Goal: Information Seeking & Learning: Find specific fact

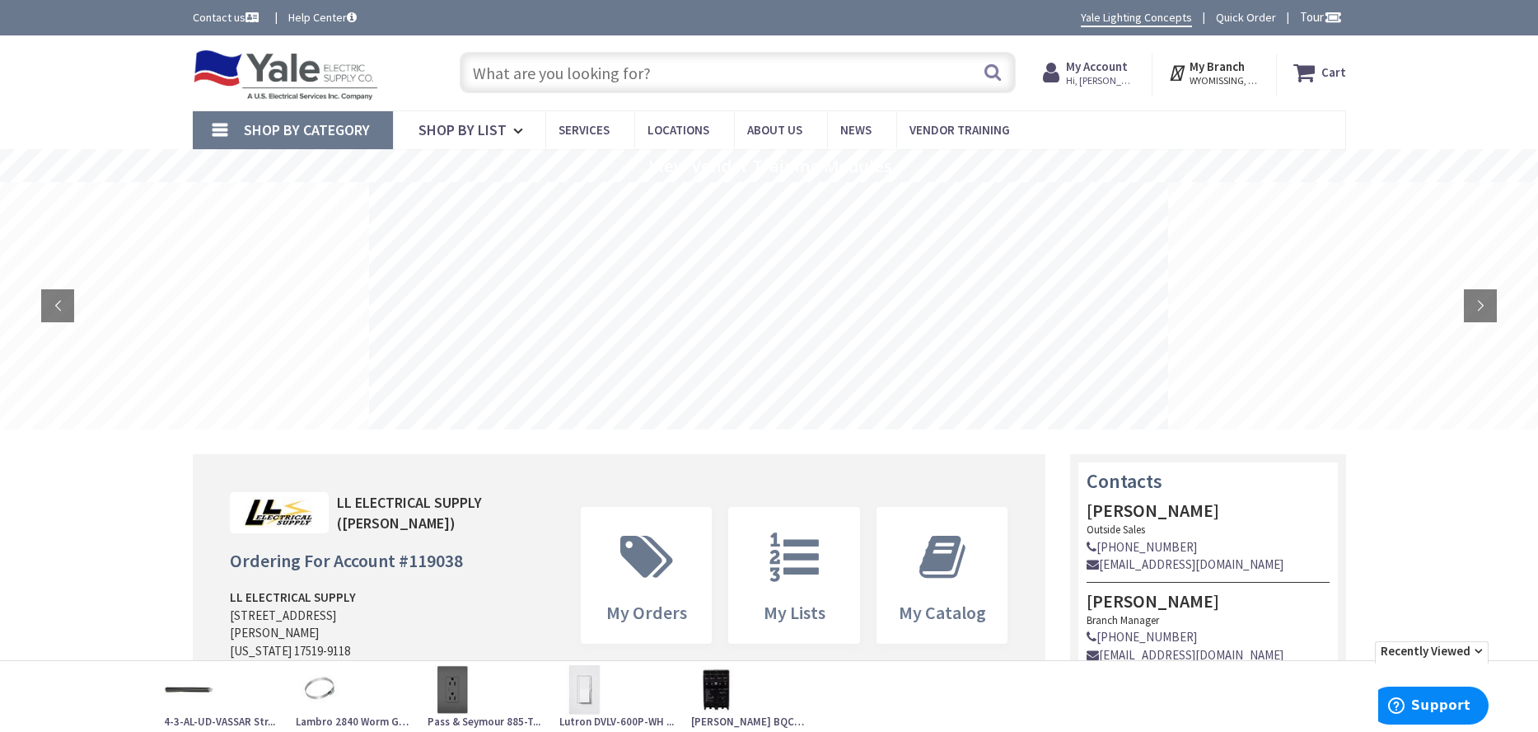
click at [548, 86] on input "text" at bounding box center [738, 72] width 556 height 41
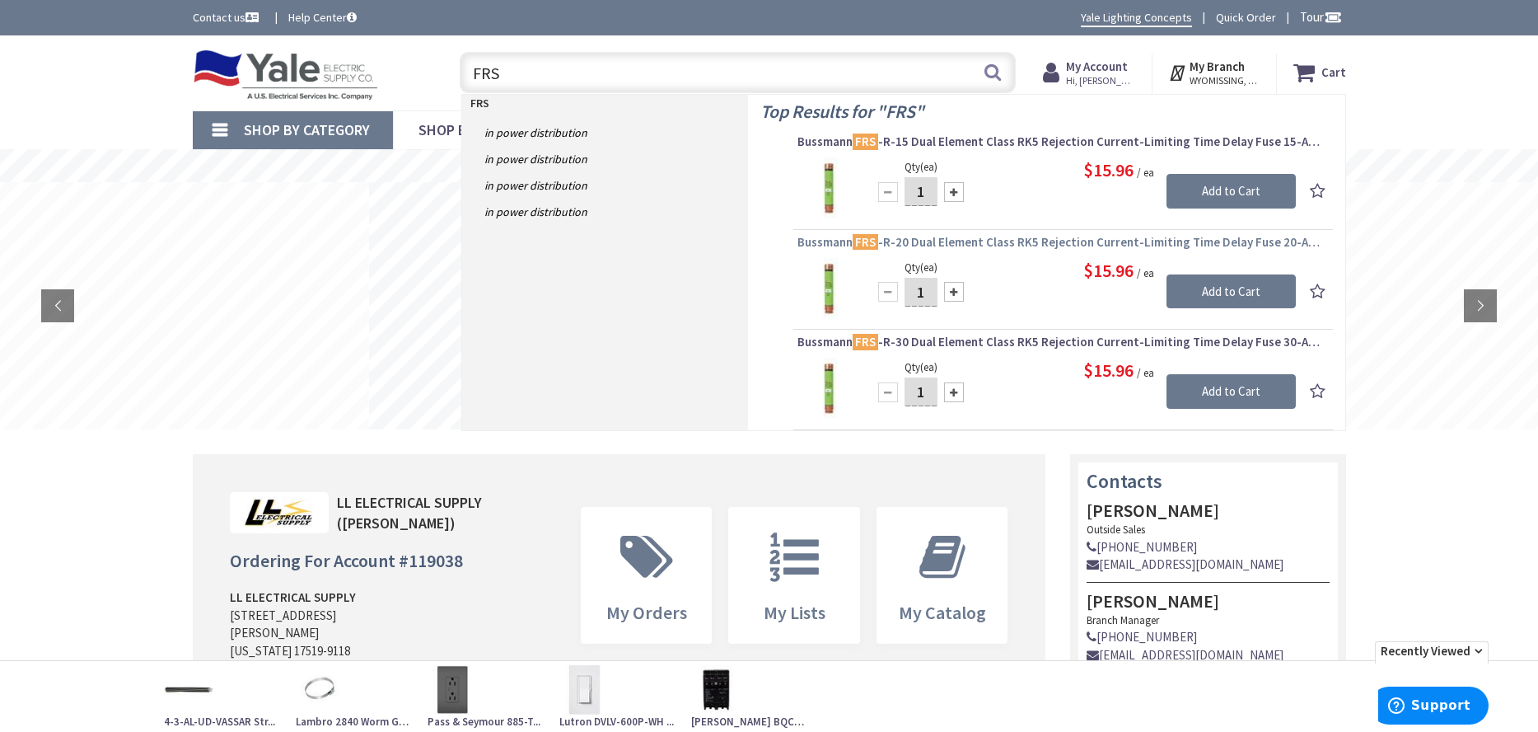
type input "FRS"
click at [1064, 248] on span "Bussmann FRS -R-20 Dual Element Class RK5 Rejection Current-Limiting Time Delay…" at bounding box center [1063, 242] width 531 height 16
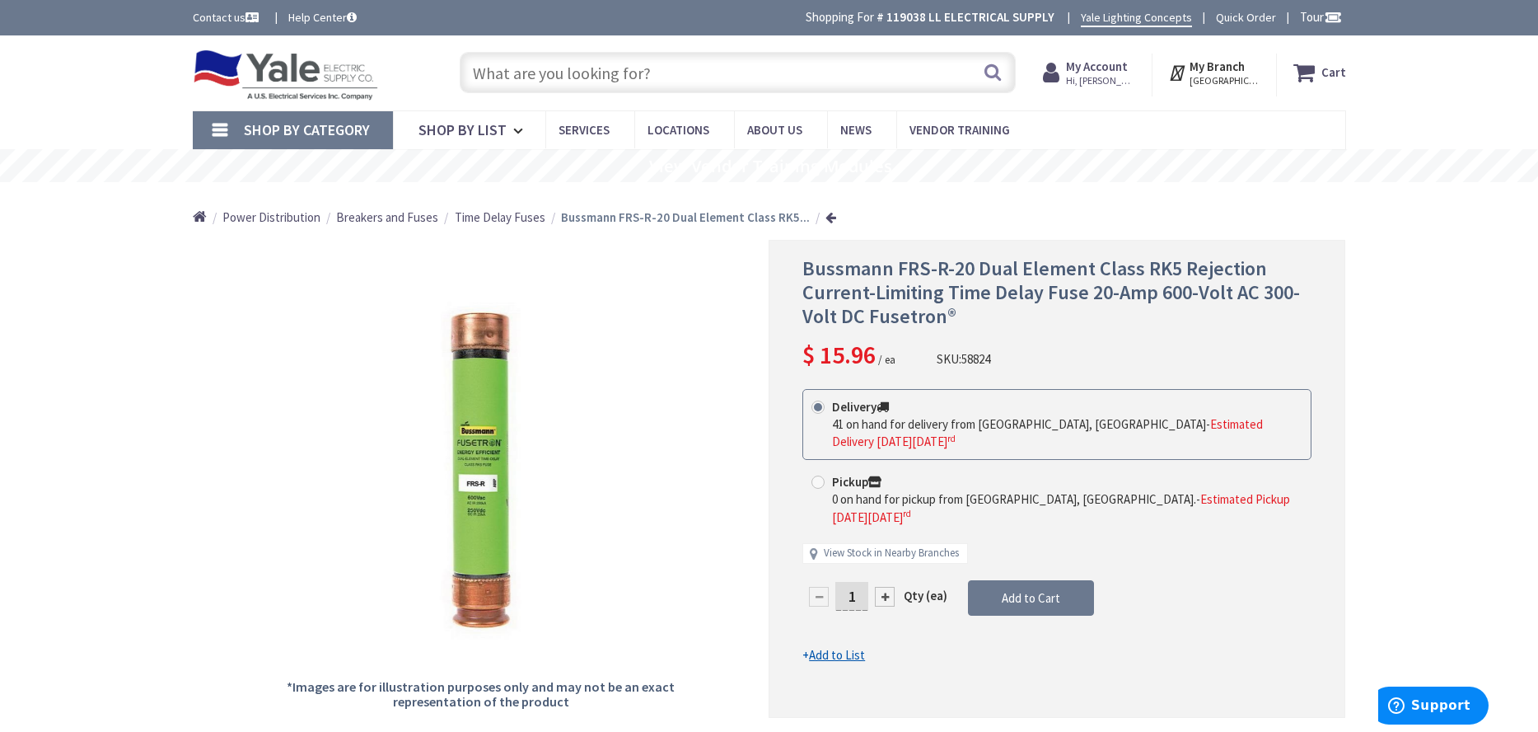
click at [549, 63] on input "text" at bounding box center [738, 72] width 556 height 41
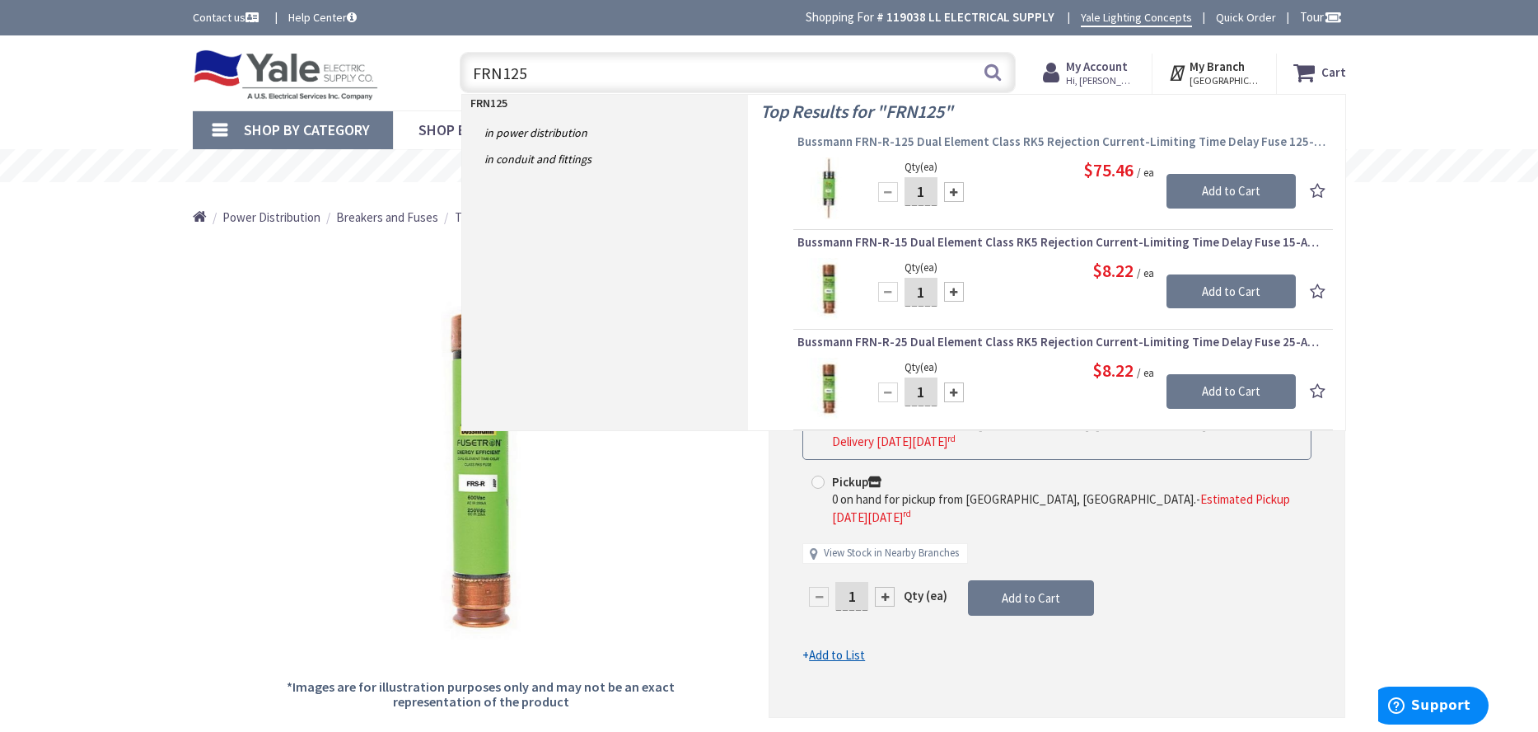
type input "FRN125"
click at [1011, 142] on span "Bussmann FRN-R-125 Dual Element Class RK5 Rejection Current-Limiting Time Delay…" at bounding box center [1063, 141] width 531 height 16
